Goal: Transaction & Acquisition: Book appointment/travel/reservation

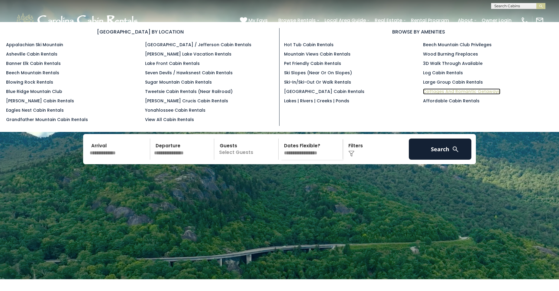
click at [489, 92] on link "Cottages and Romantic Getaways" at bounding box center [461, 91] width 77 height 6
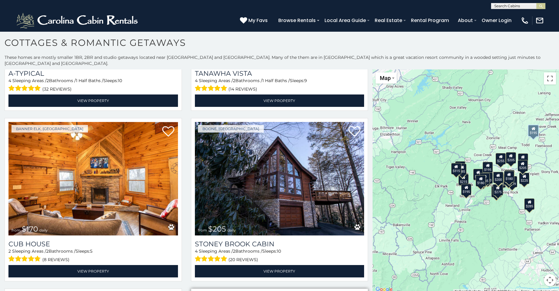
scroll to position [634, 0]
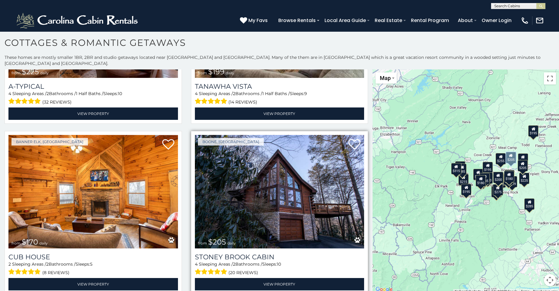
click at [309, 188] on img at bounding box center [279, 192] width 169 height 114
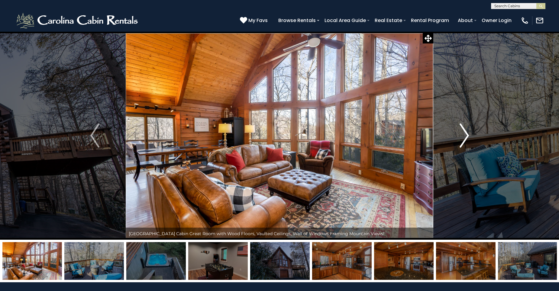
click at [465, 138] on img "Next" at bounding box center [463, 136] width 9 height 24
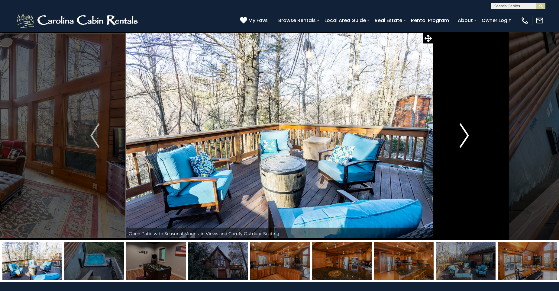
click at [461, 137] on img "Next" at bounding box center [463, 136] width 9 height 24
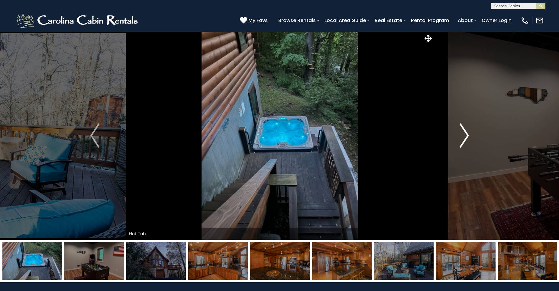
click at [461, 137] on img "Next" at bounding box center [463, 136] width 9 height 24
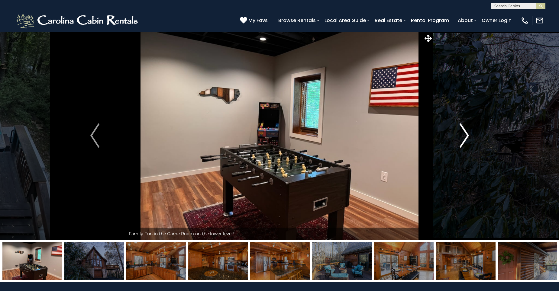
click at [461, 137] on img "Next" at bounding box center [463, 136] width 9 height 24
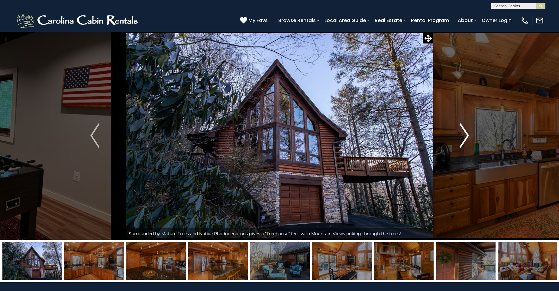
click at [461, 137] on img "Next" at bounding box center [463, 136] width 9 height 24
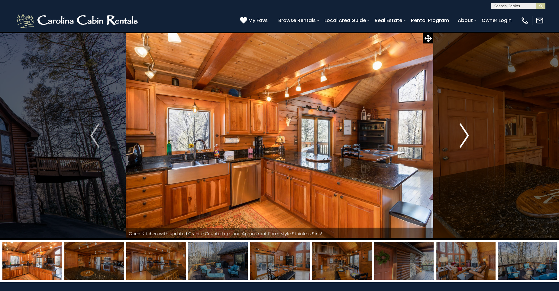
click at [461, 137] on img "Next" at bounding box center [463, 136] width 9 height 24
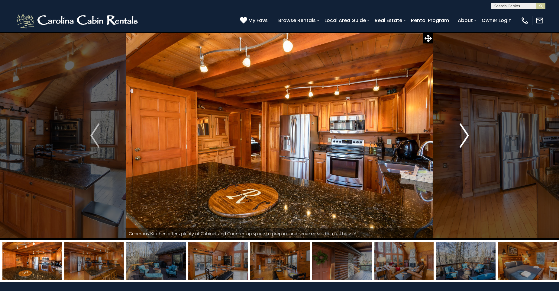
click at [465, 137] on img "Next" at bounding box center [463, 136] width 9 height 24
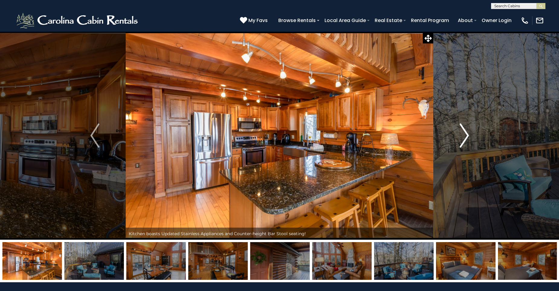
click at [465, 137] on img "Next" at bounding box center [463, 136] width 9 height 24
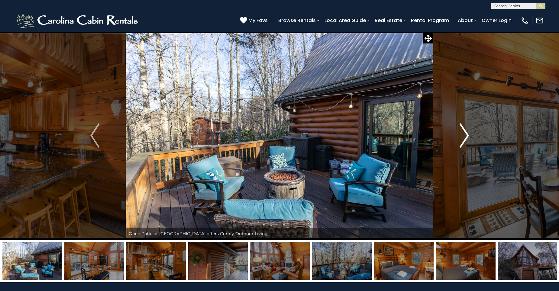
click at [465, 137] on img "Next" at bounding box center [463, 136] width 9 height 24
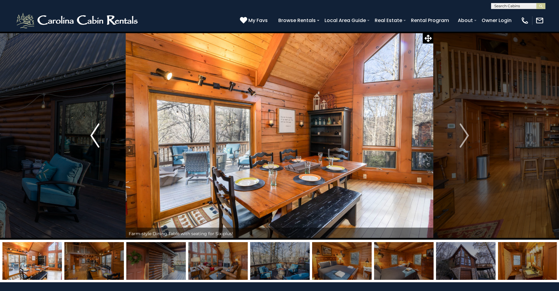
click at [98, 142] on img "Previous" at bounding box center [94, 136] width 9 height 24
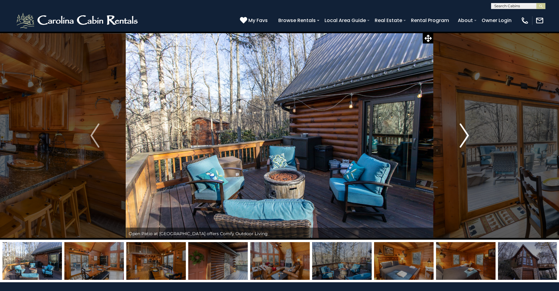
click at [459, 139] on img "Next" at bounding box center [463, 136] width 9 height 24
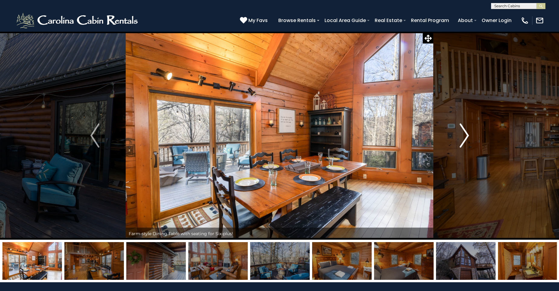
click at [459, 139] on img "Next" at bounding box center [463, 136] width 9 height 24
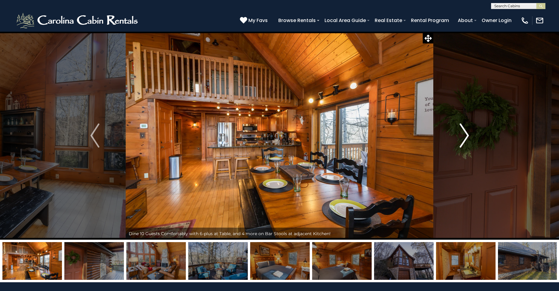
click at [459, 139] on img "Next" at bounding box center [463, 136] width 9 height 24
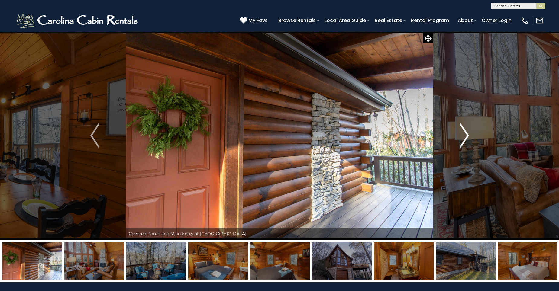
click at [459, 139] on img "Next" at bounding box center [463, 136] width 9 height 24
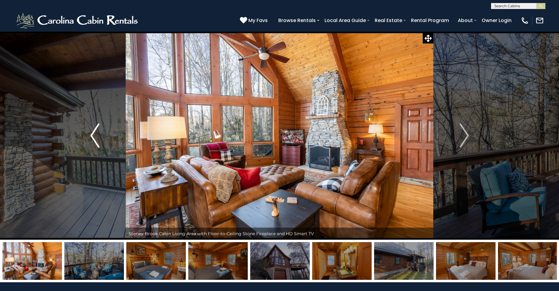
click at [91, 140] on img "Previous" at bounding box center [94, 136] width 9 height 24
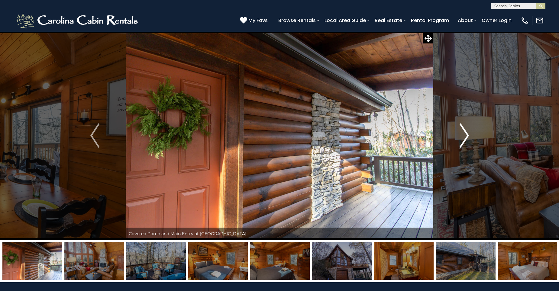
click at [460, 141] on img "Next" at bounding box center [463, 136] width 9 height 24
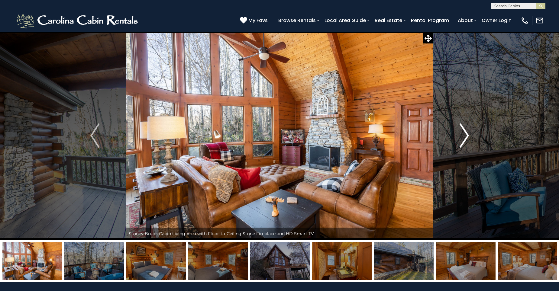
click at [460, 141] on img "Next" at bounding box center [463, 136] width 9 height 24
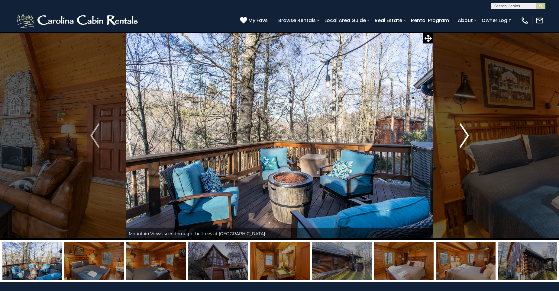
click at [460, 141] on img "Next" at bounding box center [463, 136] width 9 height 24
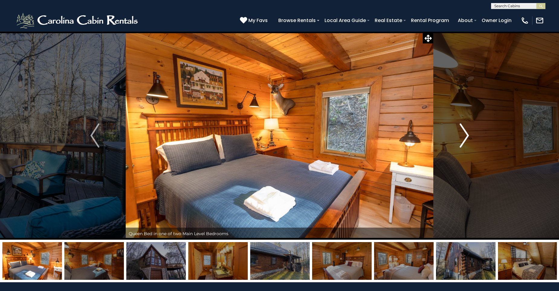
click at [460, 141] on img "Next" at bounding box center [463, 136] width 9 height 24
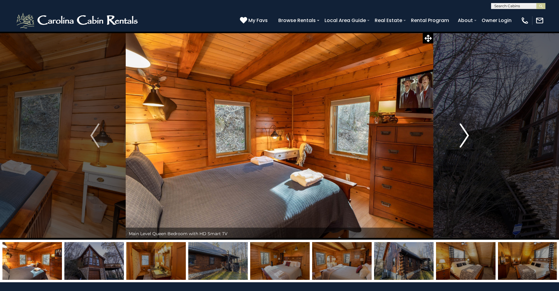
click at [458, 141] on button "Next" at bounding box center [464, 135] width 62 height 208
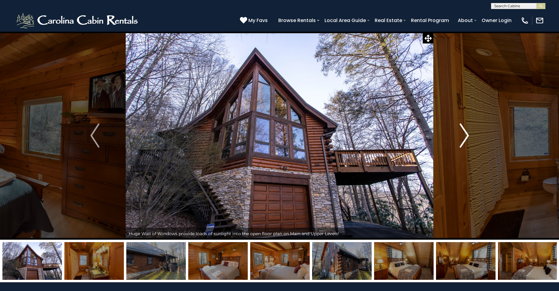
click at [458, 141] on button "Next" at bounding box center [464, 135] width 62 height 208
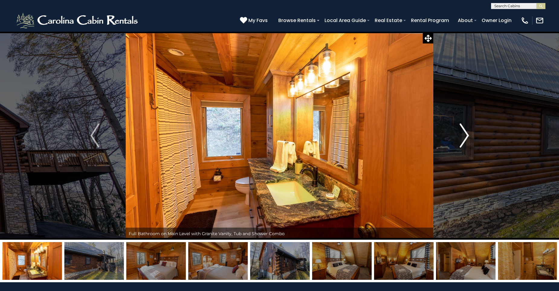
click at [458, 141] on button "Next" at bounding box center [464, 135] width 62 height 208
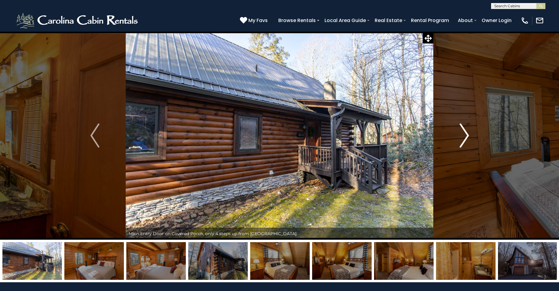
click at [458, 141] on button "Next" at bounding box center [464, 135] width 62 height 208
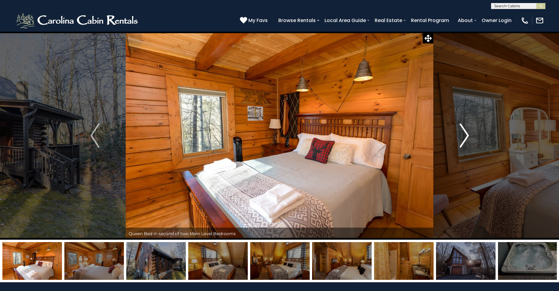
click at [457, 140] on button "Next" at bounding box center [464, 135] width 62 height 208
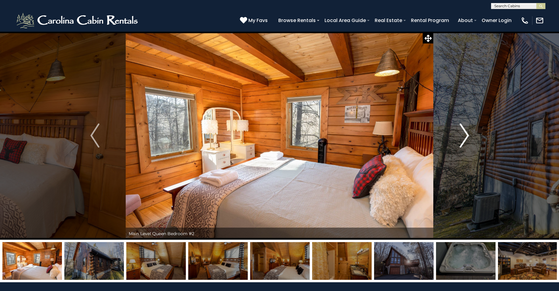
click at [457, 140] on button "Next" at bounding box center [464, 135] width 62 height 208
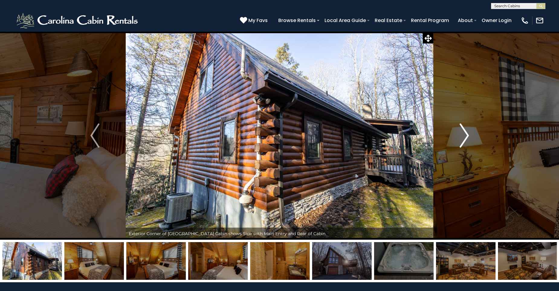
click at [458, 134] on button "Next" at bounding box center [464, 135] width 62 height 208
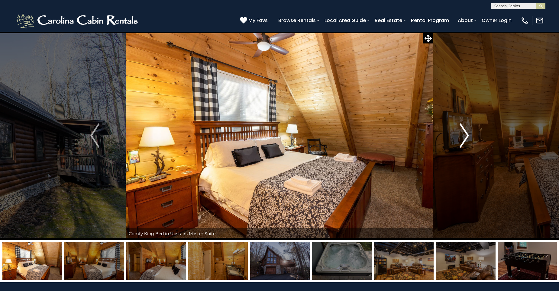
click at [466, 134] on img "Next" at bounding box center [463, 136] width 9 height 24
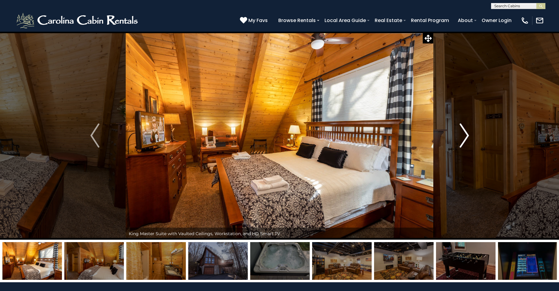
click at [466, 134] on img "Next" at bounding box center [463, 136] width 9 height 24
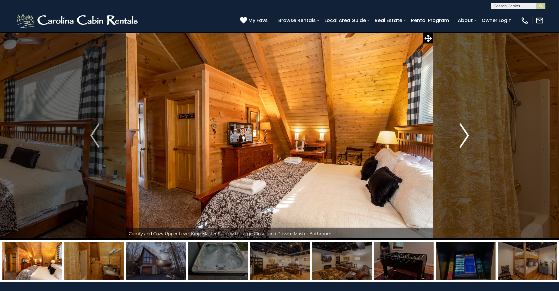
click at [466, 134] on img "Next" at bounding box center [463, 136] width 9 height 24
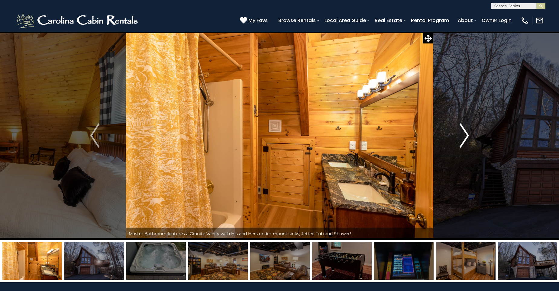
click at [466, 134] on img "Next" at bounding box center [463, 136] width 9 height 24
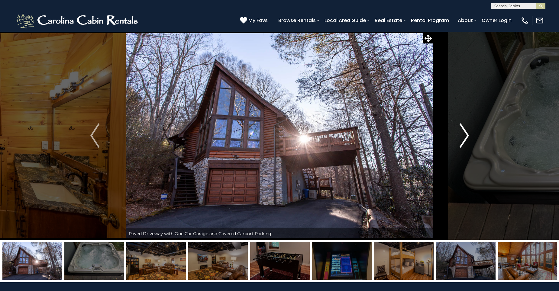
click at [466, 133] on img "Next" at bounding box center [463, 136] width 9 height 24
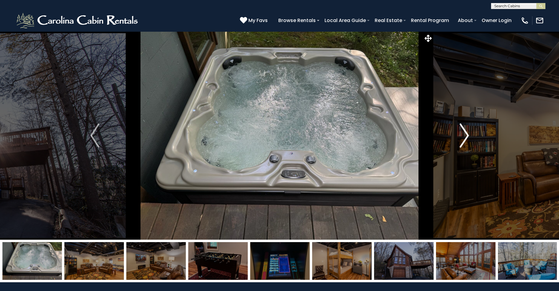
click at [464, 133] on img "Next" at bounding box center [463, 136] width 9 height 24
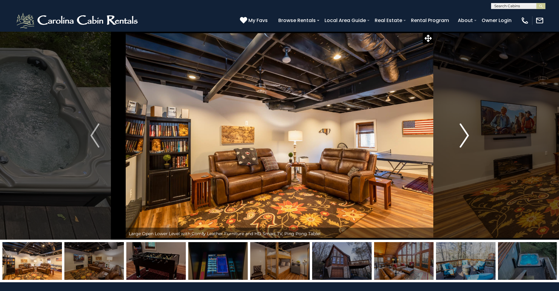
click at [464, 133] on img "Next" at bounding box center [463, 136] width 9 height 24
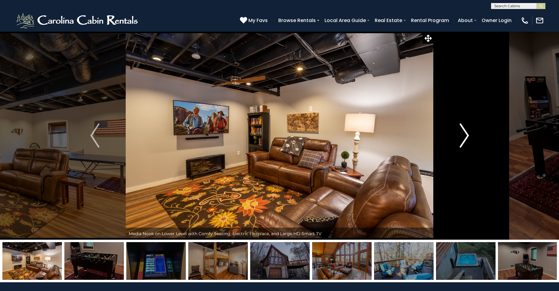
click at [466, 144] on img "Next" at bounding box center [463, 136] width 9 height 24
